Goal: Task Accomplishment & Management: Manage account settings

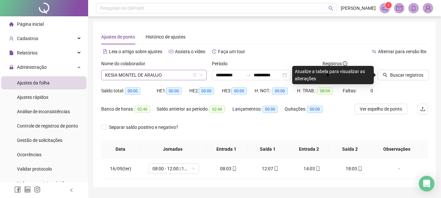
click at [156, 78] on span "KESIA MONTEL DE ARAUJO" at bounding box center [154, 75] width 98 height 10
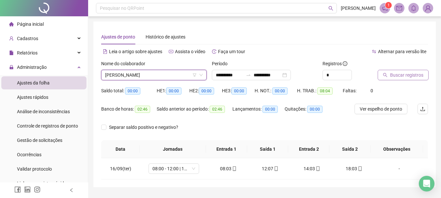
click at [385, 73] on icon "search" at bounding box center [385, 75] width 5 height 5
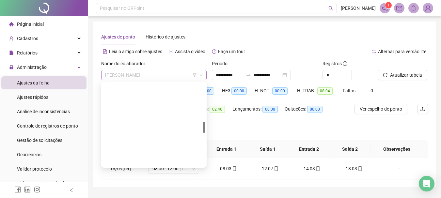
click at [147, 74] on span "[PERSON_NAME]" at bounding box center [154, 75] width 98 height 10
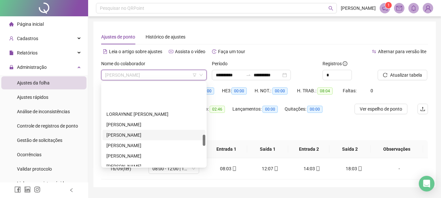
scroll to position [382, 0]
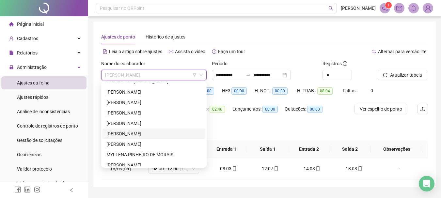
click at [139, 133] on div "[PERSON_NAME]" at bounding box center [153, 133] width 95 height 7
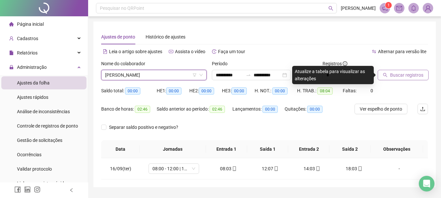
click at [408, 76] on span "Buscar registros" at bounding box center [406, 74] width 33 height 7
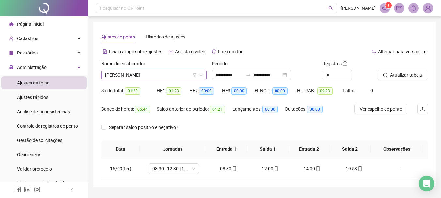
click at [148, 70] on span "[PERSON_NAME]" at bounding box center [154, 75] width 98 height 10
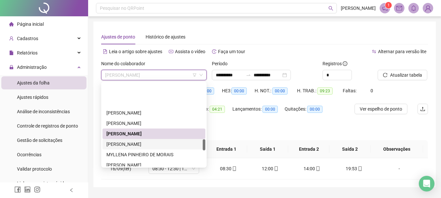
scroll to position [415, 0]
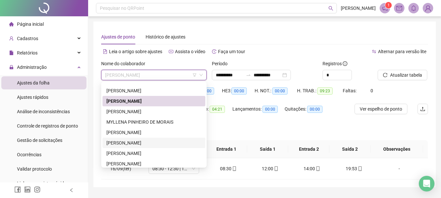
click at [144, 142] on div "[PERSON_NAME]" at bounding box center [153, 142] width 95 height 7
click at [144, 142] on th "Jornadas" at bounding box center [173, 149] width 66 height 18
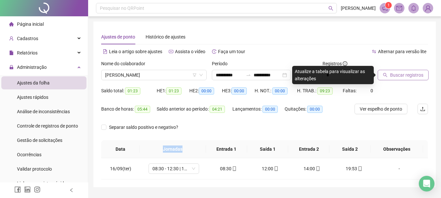
click at [420, 71] on button "Buscar registros" at bounding box center [402, 75] width 51 height 10
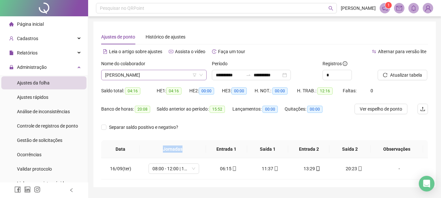
click at [139, 73] on span "[PERSON_NAME]" at bounding box center [154, 75] width 98 height 10
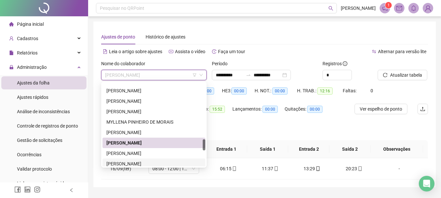
click at [143, 161] on div "[PERSON_NAME]" at bounding box center [153, 163] width 95 height 7
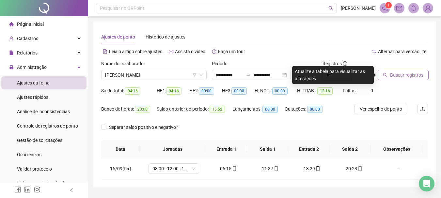
click at [409, 70] on button "Buscar registros" at bounding box center [402, 75] width 51 height 10
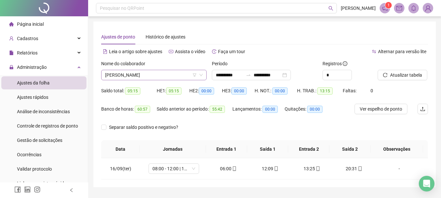
click at [176, 75] on span "[PERSON_NAME]" at bounding box center [154, 75] width 98 height 10
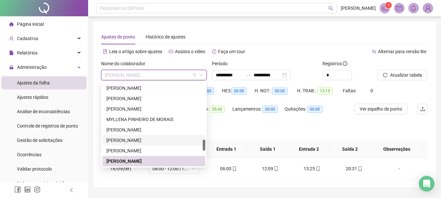
click at [145, 143] on div "[PERSON_NAME]" at bounding box center [153, 140] width 95 height 7
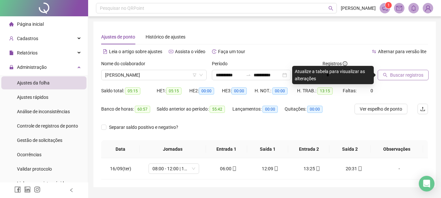
click at [409, 77] on span "Buscar registros" at bounding box center [406, 74] width 33 height 7
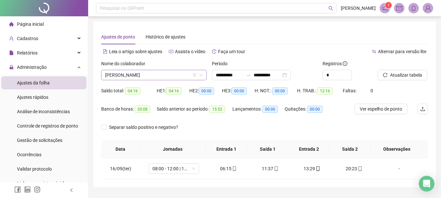
click at [186, 70] on span "[PERSON_NAME]" at bounding box center [154, 75] width 98 height 10
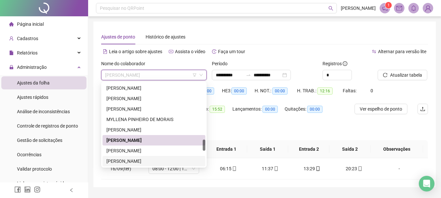
click at [152, 160] on div "[PERSON_NAME]" at bounding box center [153, 161] width 95 height 7
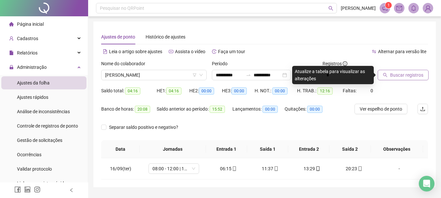
click at [403, 76] on span "Buscar registros" at bounding box center [406, 74] width 33 height 7
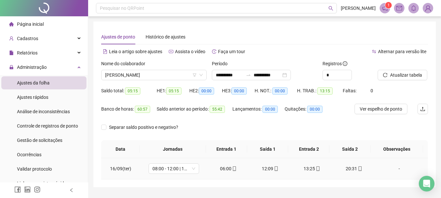
click at [226, 169] on div "06:00" at bounding box center [228, 168] width 31 height 7
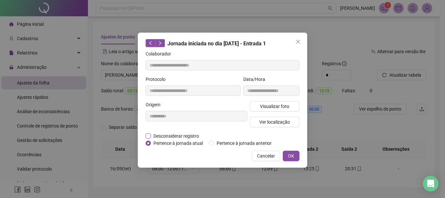
click at [183, 137] on span "Desconsiderar registro" at bounding box center [176, 135] width 51 height 7
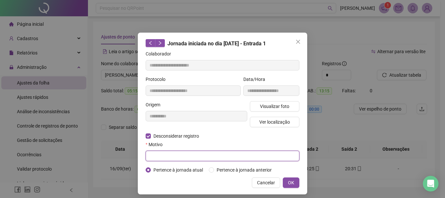
click at [179, 154] on input "text" at bounding box center [223, 156] width 154 height 10
type input "****"
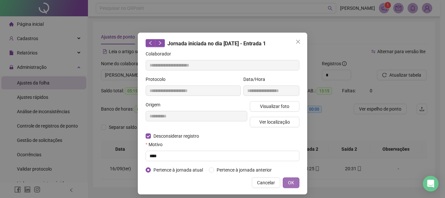
click at [293, 185] on button "OK" at bounding box center [291, 182] width 17 height 10
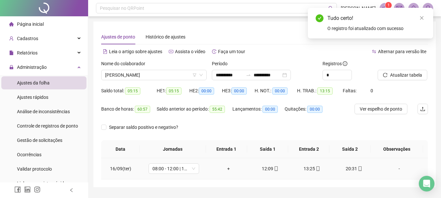
click at [224, 167] on div "+" at bounding box center [228, 168] width 31 height 7
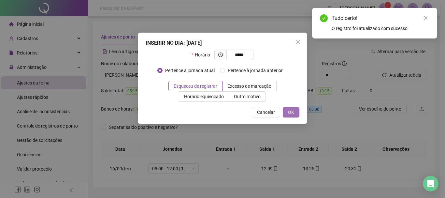
type input "*****"
click at [293, 112] on span "OK" at bounding box center [291, 112] width 6 height 7
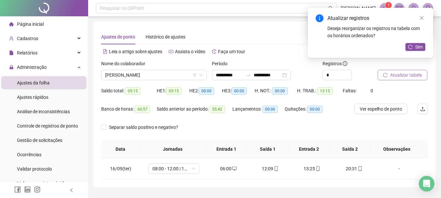
click at [399, 73] on span "Atualizar tabela" at bounding box center [406, 74] width 32 height 7
click at [421, 18] on icon "close" at bounding box center [421, 18] width 5 height 5
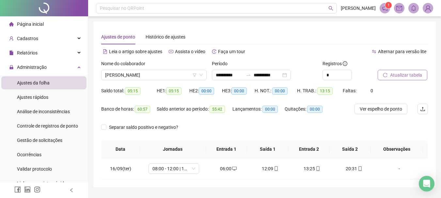
click at [401, 73] on span "Atualizar tabela" at bounding box center [406, 74] width 32 height 7
click at [398, 77] on span "Atualizar tabela" at bounding box center [406, 74] width 32 height 7
click at [232, 171] on icon "desktop" at bounding box center [234, 168] width 5 height 5
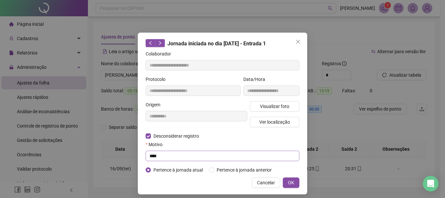
type input "**********"
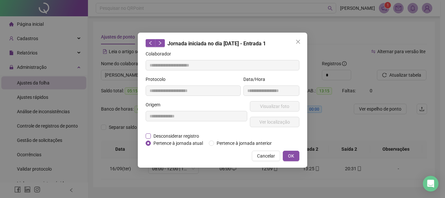
click at [166, 137] on span "Desconsiderar registro" at bounding box center [176, 135] width 51 height 7
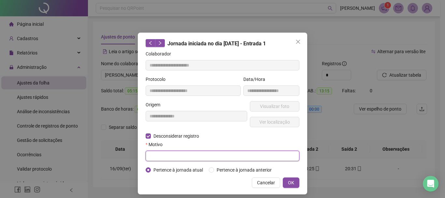
click at [163, 155] on input "text" at bounding box center [223, 156] width 154 height 10
type input "*"
type input "****"
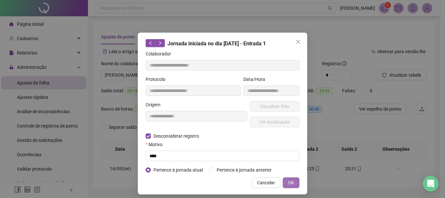
click at [290, 179] on button "OK" at bounding box center [291, 182] width 17 height 10
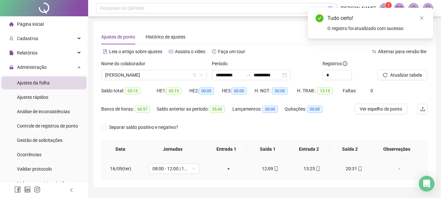
click at [225, 167] on div "+" at bounding box center [228, 168] width 31 height 7
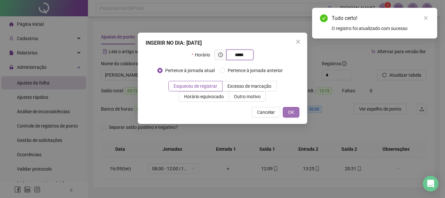
type input "*****"
click at [296, 112] on button "OK" at bounding box center [291, 112] width 17 height 10
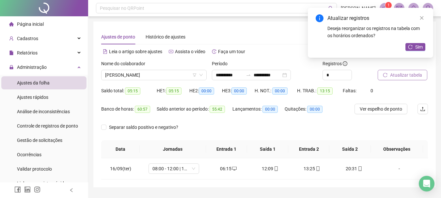
click at [396, 73] on span "Atualizar tabela" at bounding box center [406, 74] width 32 height 7
click at [422, 20] on link "Close" at bounding box center [421, 17] width 7 height 7
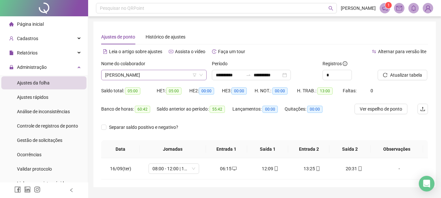
click at [136, 74] on span "[PERSON_NAME]" at bounding box center [154, 75] width 98 height 10
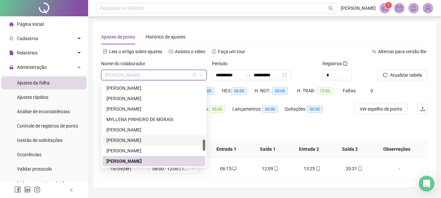
click at [142, 141] on div "[PERSON_NAME]" at bounding box center [153, 140] width 95 height 7
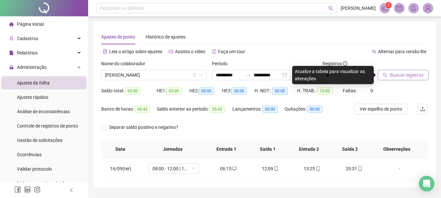
click at [405, 75] on span "Buscar registros" at bounding box center [406, 74] width 33 height 7
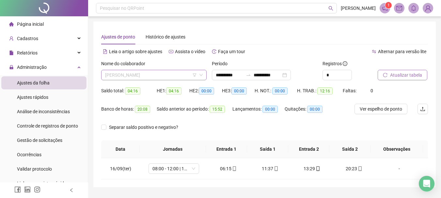
click at [154, 74] on span "[PERSON_NAME]" at bounding box center [154, 75] width 98 height 10
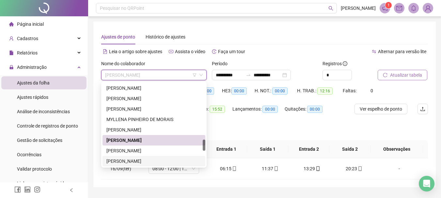
click at [145, 159] on div "[PERSON_NAME]" at bounding box center [153, 161] width 95 height 7
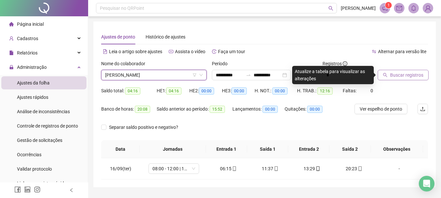
click at [402, 80] on div "Buscar registros" at bounding box center [402, 72] width 55 height 25
click at [401, 79] on button "Buscar registros" at bounding box center [402, 75] width 51 height 10
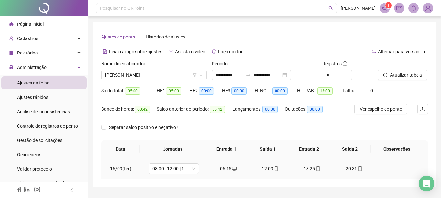
click at [267, 168] on div "12:09" at bounding box center [269, 168] width 31 height 7
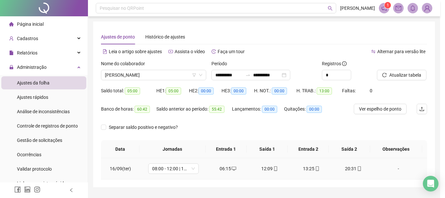
type input "**********"
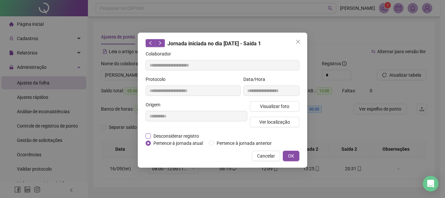
click at [172, 135] on span "Desconsiderar registro" at bounding box center [176, 135] width 51 height 7
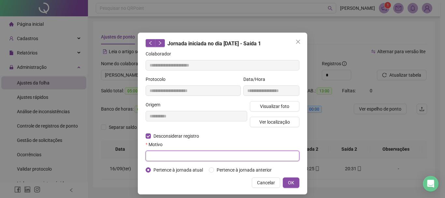
click at [170, 155] on input "text" at bounding box center [223, 156] width 154 height 10
type input "****"
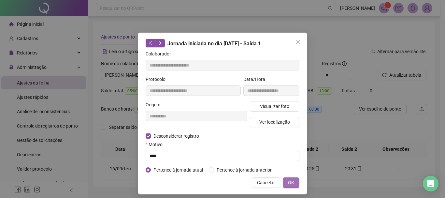
click at [292, 177] on button "OK" at bounding box center [291, 182] width 17 height 10
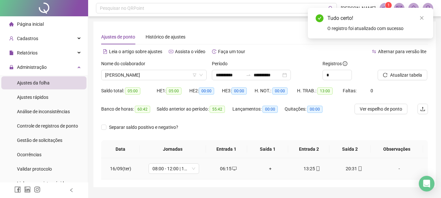
click at [266, 170] on div "+" at bounding box center [269, 168] width 31 height 7
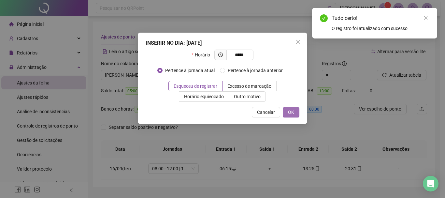
type input "*****"
click at [291, 112] on span "OK" at bounding box center [291, 112] width 6 height 7
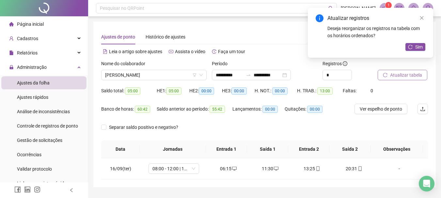
click at [393, 75] on span "Atualizar tabela" at bounding box center [406, 74] width 32 height 7
click at [151, 74] on span "[PERSON_NAME]" at bounding box center [154, 75] width 98 height 10
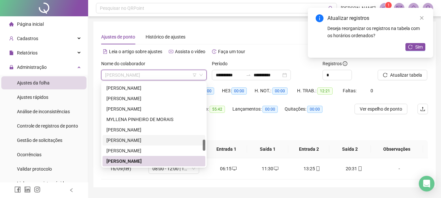
click at [153, 141] on div "[PERSON_NAME]" at bounding box center [153, 140] width 95 height 7
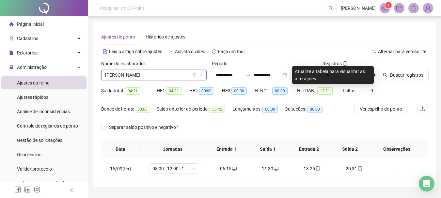
click at [398, 69] on div at bounding box center [394, 65] width 34 height 10
click at [398, 70] on button "Buscar registros" at bounding box center [402, 75] width 51 height 10
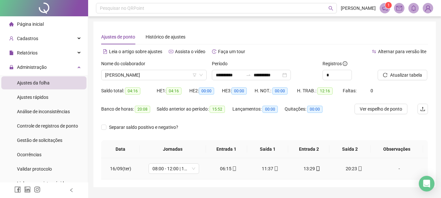
click at [228, 167] on div "06:15" at bounding box center [228, 168] width 31 height 7
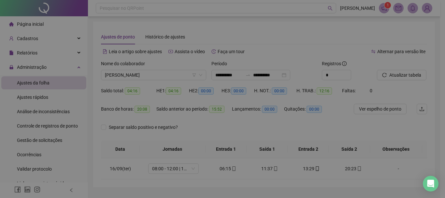
type input "**********"
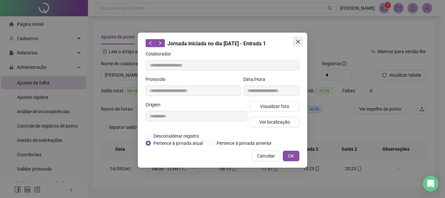
click at [297, 42] on icon "close" at bounding box center [298, 41] width 5 height 5
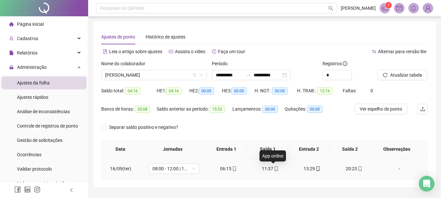
click at [274, 166] on icon "mobile" at bounding box center [276, 168] width 5 height 5
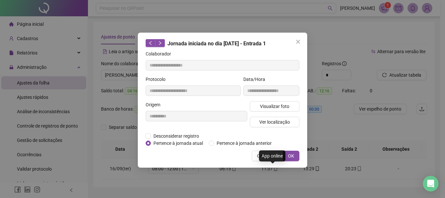
type input "**********"
click at [159, 136] on span "Desconsiderar registro" at bounding box center [176, 135] width 51 height 7
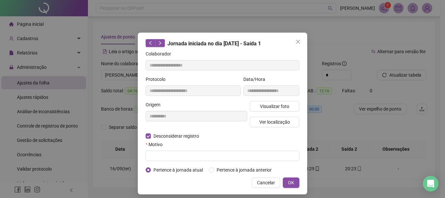
click at [166, 150] on div "Motivo" at bounding box center [223, 146] width 154 height 10
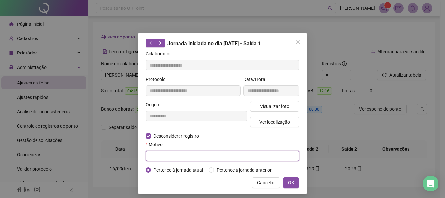
click at [164, 155] on input "text" at bounding box center [223, 156] width 154 height 10
type input "****"
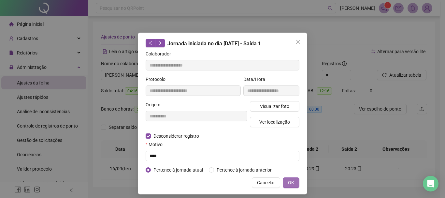
click at [290, 185] on span "OK" at bounding box center [291, 182] width 6 height 7
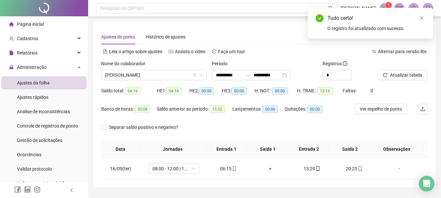
click at [399, 77] on span "Atualizar tabela" at bounding box center [406, 74] width 32 height 7
click at [352, 167] on div "+" at bounding box center [353, 168] width 31 height 7
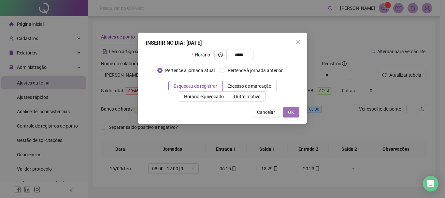
type input "*****"
click at [296, 111] on button "OK" at bounding box center [291, 112] width 17 height 10
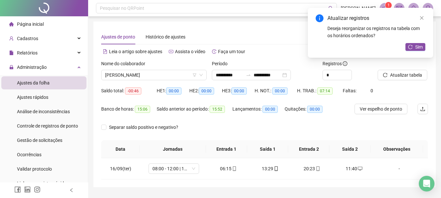
click at [401, 74] on span "Atualizar tabela" at bounding box center [406, 74] width 32 height 7
click at [422, 18] on icon "close" at bounding box center [422, 18] width 4 height 4
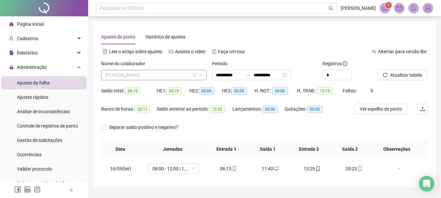
click at [145, 77] on span "[PERSON_NAME]" at bounding box center [154, 75] width 98 height 10
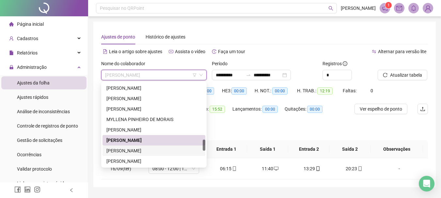
scroll to position [450, 0]
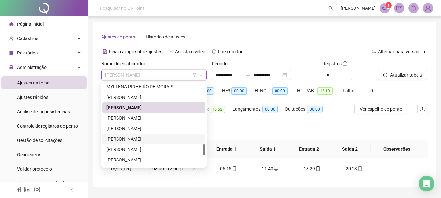
click at [132, 139] on div "[PERSON_NAME]" at bounding box center [153, 138] width 95 height 7
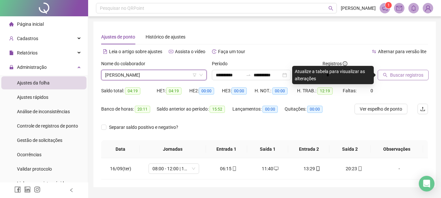
click at [399, 77] on span "Buscar registros" at bounding box center [406, 74] width 33 height 7
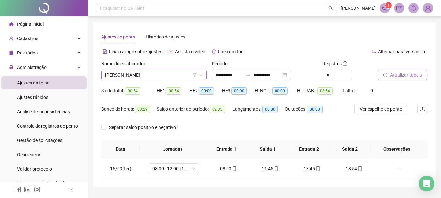
click at [182, 76] on span "[PERSON_NAME]" at bounding box center [154, 75] width 98 height 10
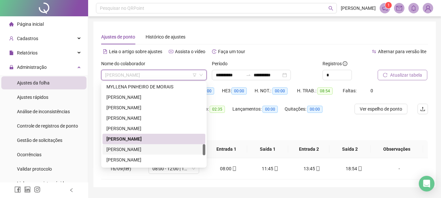
click at [142, 149] on div "[PERSON_NAME]" at bounding box center [153, 149] width 95 height 7
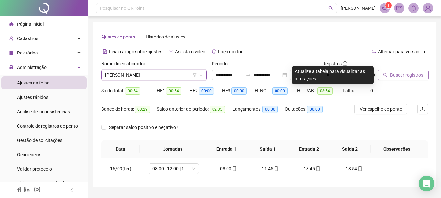
click at [399, 70] on button "Buscar registros" at bounding box center [402, 75] width 51 height 10
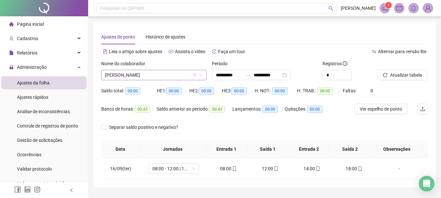
click at [167, 74] on span "[PERSON_NAME]" at bounding box center [154, 75] width 98 height 10
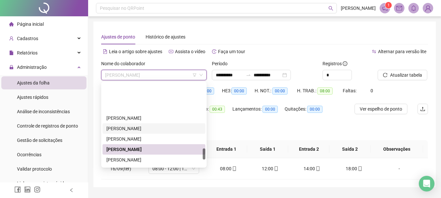
scroll to position [483, 0]
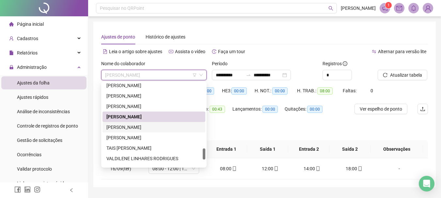
click at [148, 127] on div "[PERSON_NAME]" at bounding box center [153, 127] width 95 height 7
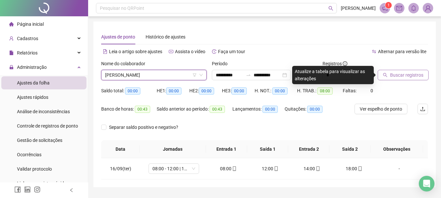
click at [414, 70] on button "Buscar registros" at bounding box center [402, 75] width 51 height 10
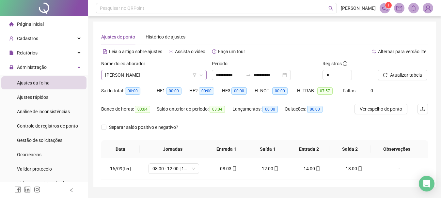
click at [150, 72] on span "[PERSON_NAME]" at bounding box center [154, 75] width 98 height 10
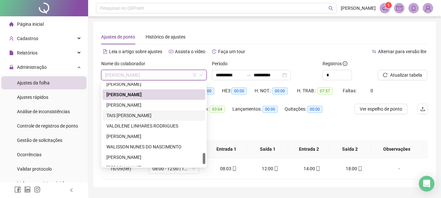
scroll to position [532, 0]
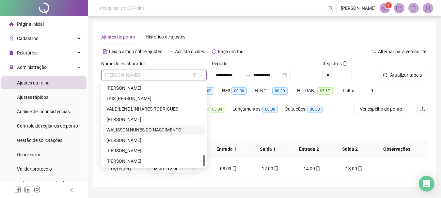
click at [151, 128] on div "WALISSON NUNES DO NASCIMENTO" at bounding box center [153, 129] width 95 height 7
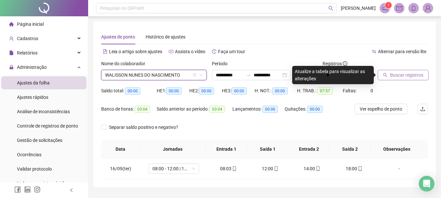
click at [406, 76] on span "Buscar registros" at bounding box center [406, 74] width 33 height 7
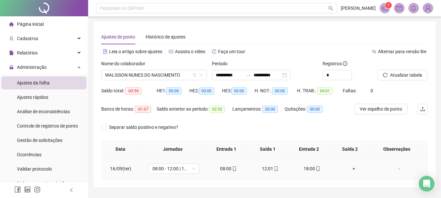
click at [351, 168] on div "+" at bounding box center [353, 168] width 31 height 7
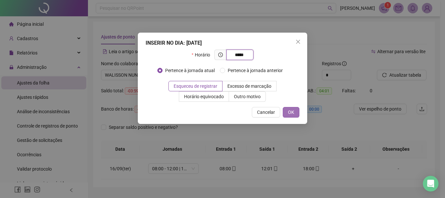
type input "*****"
click at [291, 111] on span "OK" at bounding box center [291, 112] width 6 height 7
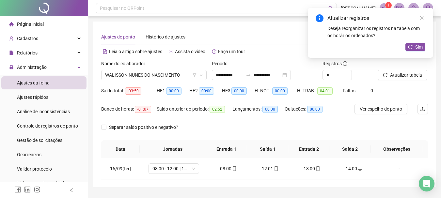
click at [415, 75] on span "Atualizar tabela" at bounding box center [406, 74] width 32 height 7
click at [146, 75] on span "WALISSON NUNES DO NASCIMENTO" at bounding box center [154, 75] width 98 height 10
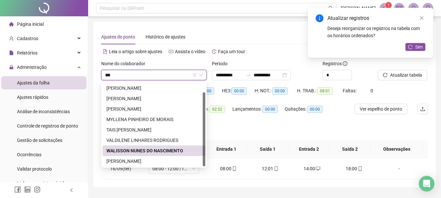
scroll to position [0, 0]
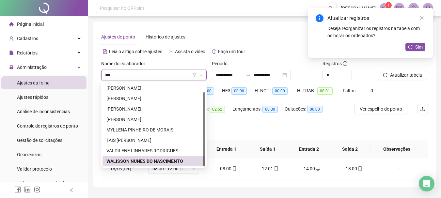
type input "****"
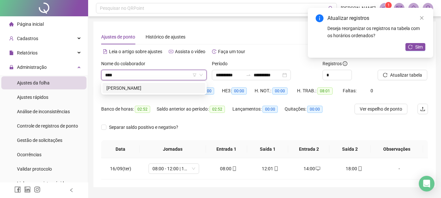
click at [154, 85] on div "[PERSON_NAME]" at bounding box center [153, 87] width 95 height 7
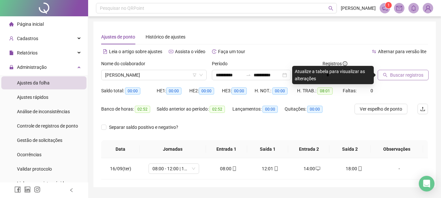
click at [407, 79] on button "Buscar registros" at bounding box center [402, 75] width 51 height 10
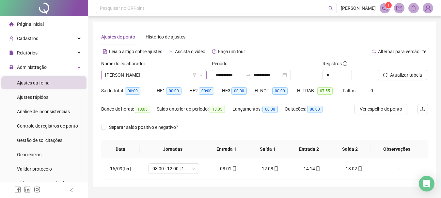
click at [165, 78] on span "[PERSON_NAME]" at bounding box center [154, 75] width 98 height 10
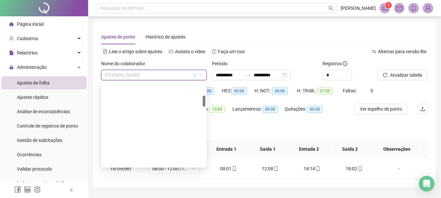
scroll to position [94, 0]
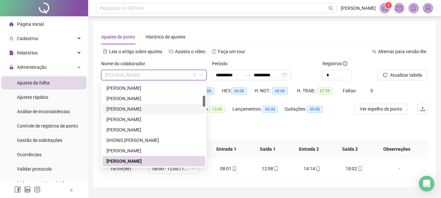
click at [148, 110] on div "[PERSON_NAME]" at bounding box center [153, 108] width 95 height 7
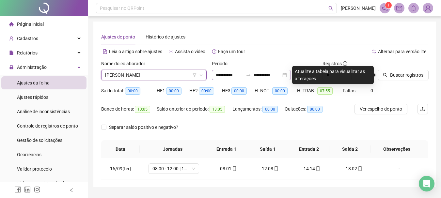
click at [272, 79] on div "**********" at bounding box center [251, 75] width 79 height 10
click at [271, 77] on input "**********" at bounding box center [266, 74] width 27 height 7
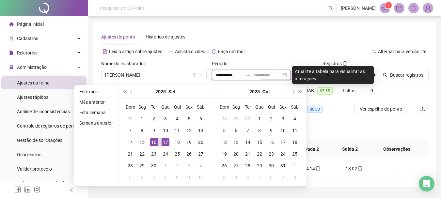
type input "**********"
click at [164, 140] on div "17" at bounding box center [165, 142] width 8 height 8
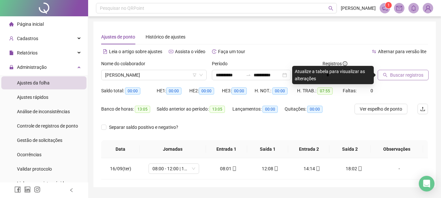
click at [412, 70] on button "Buscar registros" at bounding box center [402, 75] width 51 height 10
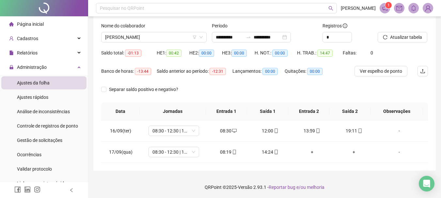
scroll to position [38, 0]
click at [308, 150] on div "+" at bounding box center [311, 151] width 31 height 7
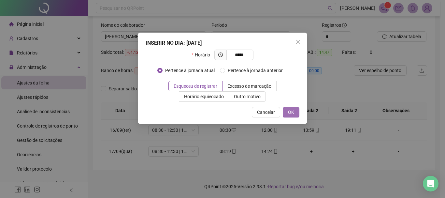
type input "*****"
click at [292, 107] on button "OK" at bounding box center [291, 112] width 17 height 10
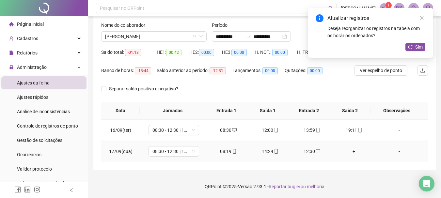
click at [228, 152] on div "08:19" at bounding box center [228, 151] width 31 height 7
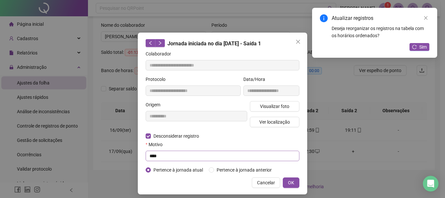
type input "**********"
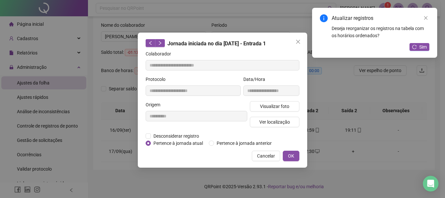
click at [190, 140] on span "Pertence à jornada atual" at bounding box center [178, 143] width 55 height 7
click at [187, 133] on span "Desconsiderar registro" at bounding box center [176, 135] width 51 height 7
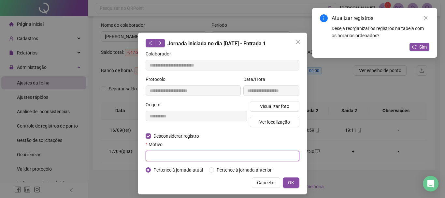
click at [175, 156] on input "text" at bounding box center [223, 156] width 154 height 10
type input "****"
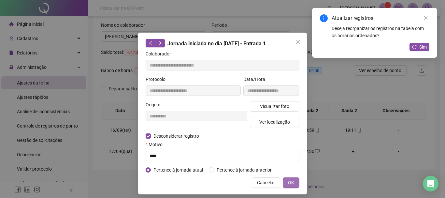
click at [284, 184] on button "OK" at bounding box center [291, 182] width 17 height 10
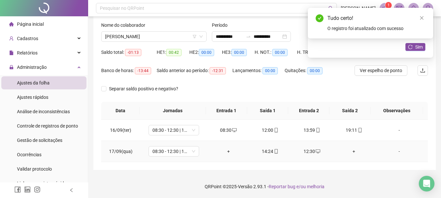
click at [229, 150] on div "+" at bounding box center [228, 151] width 31 height 7
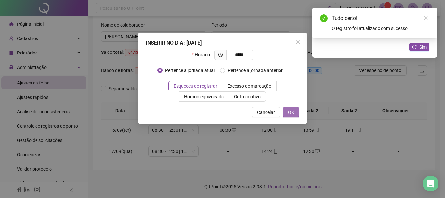
type input "*****"
click at [295, 113] on button "OK" at bounding box center [291, 112] width 17 height 10
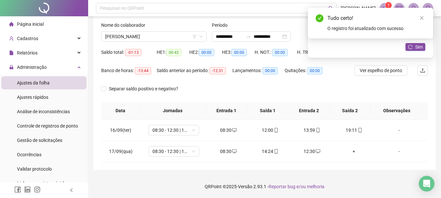
click at [426, 17] on div "Tudo certo! O registro foi atualizado com sucesso" at bounding box center [370, 23] width 125 height 31
click at [424, 18] on link "Close" at bounding box center [421, 17] width 7 height 7
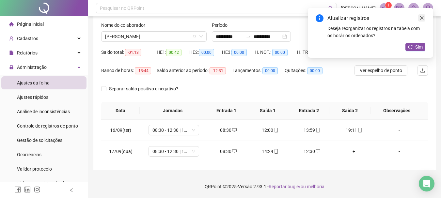
click at [423, 17] on icon "close" at bounding box center [421, 18] width 5 height 5
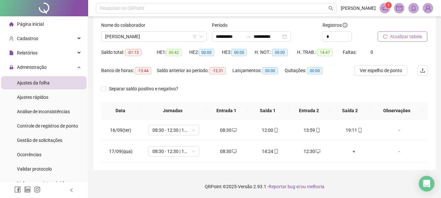
click at [408, 38] on span "Atualizar tabela" at bounding box center [406, 36] width 32 height 7
click at [221, 151] on div "08:30" at bounding box center [228, 151] width 31 height 7
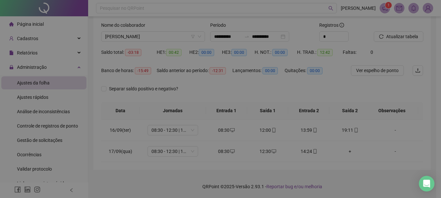
type input "**********"
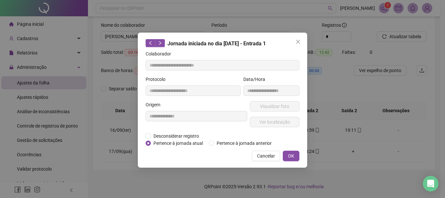
click at [176, 132] on div "**********" at bounding box center [196, 116] width 104 height 31
click at [174, 133] on span "Desconsiderar registro" at bounding box center [176, 135] width 51 height 7
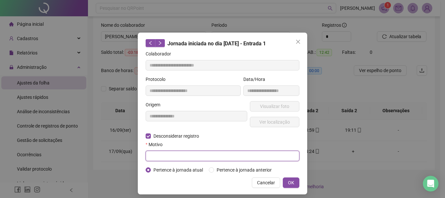
click at [166, 153] on input "text" at bounding box center [223, 156] width 154 height 10
type input "****"
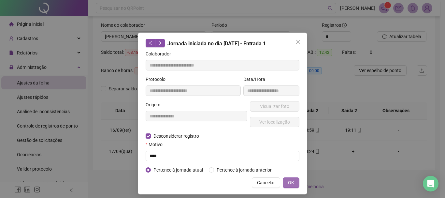
click at [293, 181] on button "OK" at bounding box center [291, 182] width 17 height 10
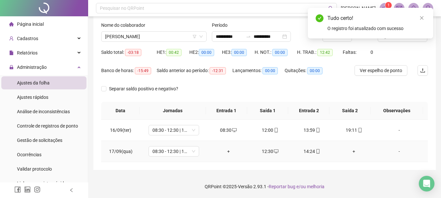
click at [225, 150] on div "+" at bounding box center [228, 151] width 31 height 7
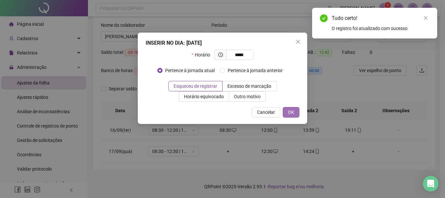
type input "*****"
click at [292, 109] on span "OK" at bounding box center [291, 112] width 6 height 7
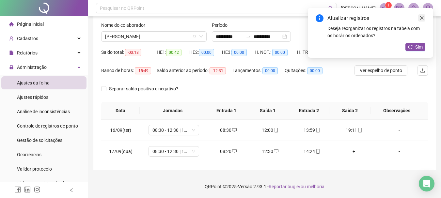
click at [423, 19] on icon "close" at bounding box center [421, 18] width 5 height 5
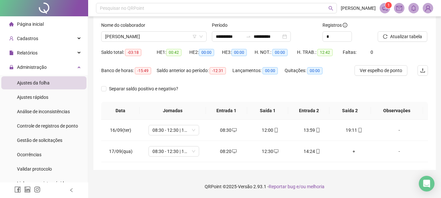
click at [382, 7] on icon "notification" at bounding box center [385, 8] width 6 height 6
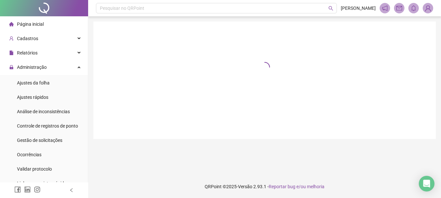
click at [384, 8] on header "Pesquisar no QRPoint [PERSON_NAME] 1" at bounding box center [264, 8] width 353 height 16
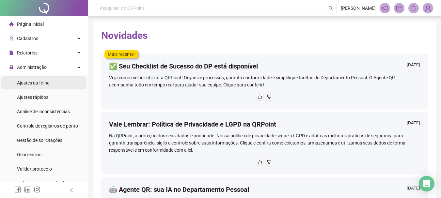
click at [52, 83] on li "Ajustes da folha" at bounding box center [43, 82] width 85 height 13
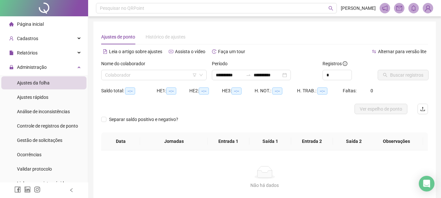
type input "**********"
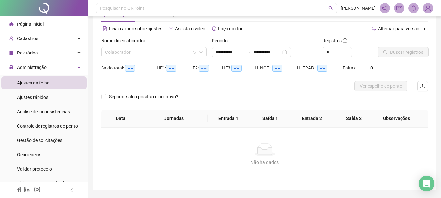
scroll to position [43, 0]
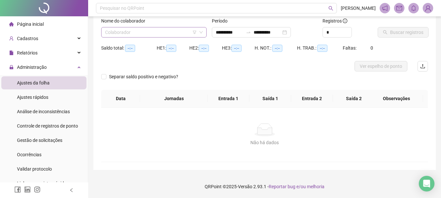
click at [162, 35] on input "search" at bounding box center [151, 32] width 92 height 10
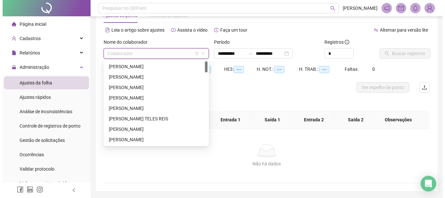
scroll to position [0, 0]
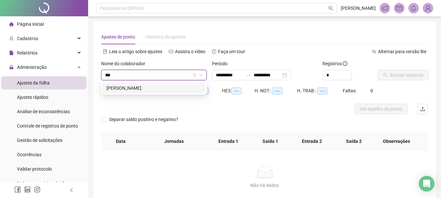
type input "****"
click at [164, 88] on div "[PERSON_NAME]" at bounding box center [153, 87] width 95 height 7
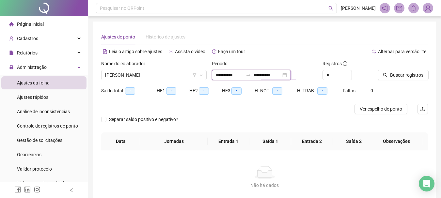
click at [263, 75] on input "**********" at bounding box center [266, 74] width 27 height 7
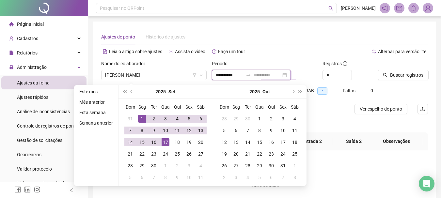
type input "**********"
click at [167, 141] on div "17" at bounding box center [165, 142] width 8 height 8
type input "**********"
click at [403, 73] on span "Buscar registros" at bounding box center [406, 74] width 33 height 7
